Goal: Transaction & Acquisition: Purchase product/service

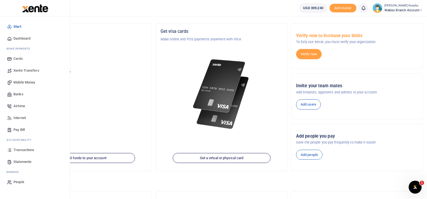
scroll to position [30, 0]
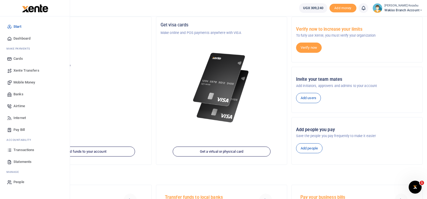
click at [19, 161] on span "Statements" at bounding box center [22, 161] width 18 height 5
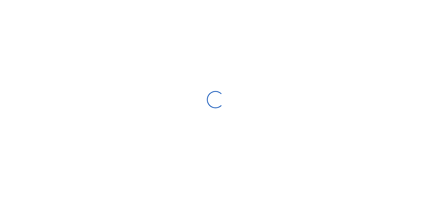
select select "ALL"
type input "[DATE] - [DATE]"
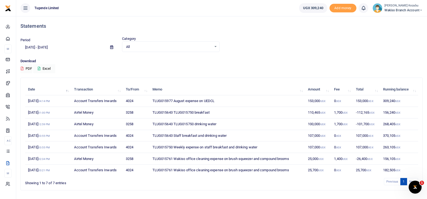
click at [179, 99] on td "TLUG015977 August expense on UEDCL" at bounding box center [226, 101] width 155 height 12
copy td "TLUG015977 August expense on UEDCL"
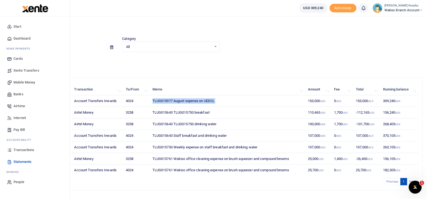
click at [15, 129] on span "Pay Bill" at bounding box center [18, 129] width 11 height 5
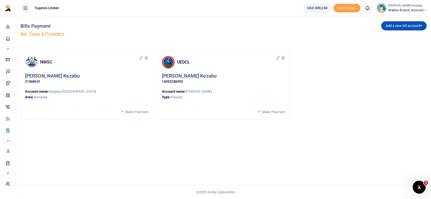
click at [268, 112] on span "Make Payment" at bounding box center [273, 112] width 23 height 4
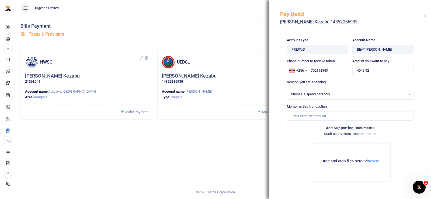
select select
click at [357, 70] on input "4049.42" at bounding box center [382, 70] width 61 height 9
type input "150,000"
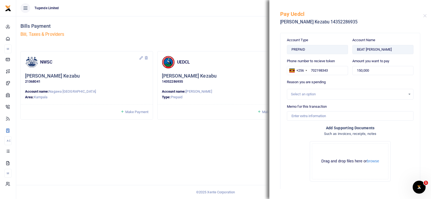
click at [339, 94] on div "Select an option" at bounding box center [348, 94] width 115 height 5
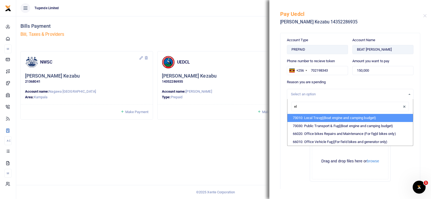
type input "e"
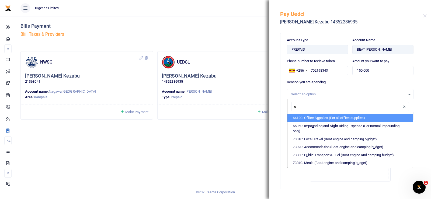
type input "um"
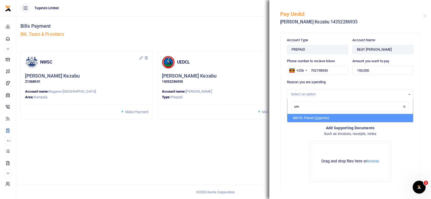
click at [315, 119] on li "68010: Power ( Um eme)" at bounding box center [349, 118] width 125 height 8
select select "39"
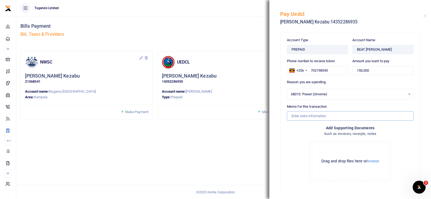
click at [315, 119] on input "Memo for this transaction" at bounding box center [350, 115] width 127 height 9
paste input "TLUG015977 August expense on UEDCL"
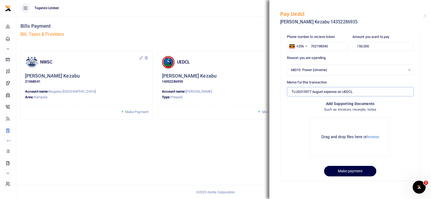
scroll to position [25, 0]
type input "TLUG015977 August expense on UEDCL"
click at [337, 167] on button "Make payment" at bounding box center [350, 170] width 52 height 11
